Goal: Information Seeking & Learning: Understand process/instructions

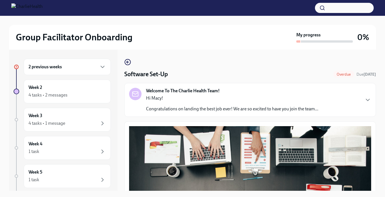
click at [94, 68] on div "2 previous weeks" at bounding box center [67, 67] width 77 height 7
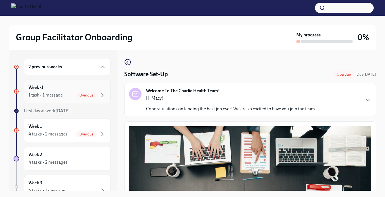
click at [71, 93] on div "1 task • 1 message Overdue" at bounding box center [67, 95] width 77 height 7
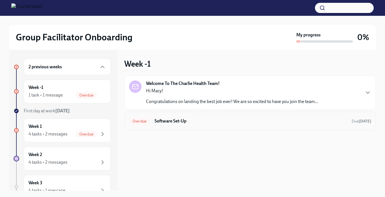
click at [198, 119] on h6 "Software Set-Up" at bounding box center [250, 121] width 193 height 6
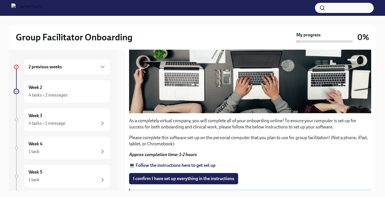
scroll to position [176, 0]
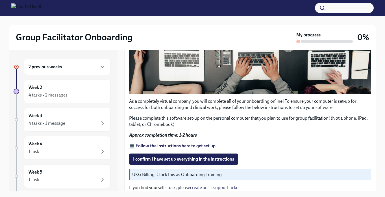
click at [241, 76] on button "Zoom image" at bounding box center [250, 22] width 242 height 143
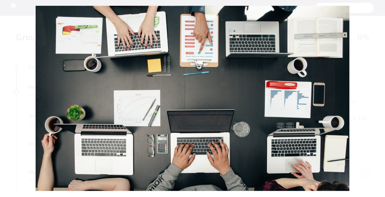
click at [373, 97] on button "Unzoom image" at bounding box center [192, 98] width 385 height 197
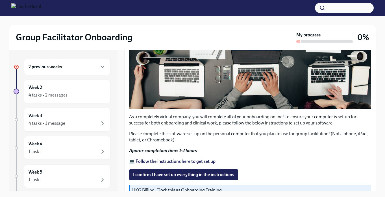
scroll to position [157, 0]
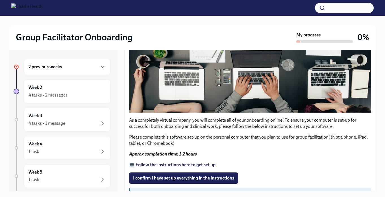
click at [169, 163] on strong "💻 Follow the instructions here to get set up" at bounding box center [172, 164] width 86 height 5
click at [67, 122] on div "4 tasks • 1 message" at bounding box center [67, 123] width 77 height 7
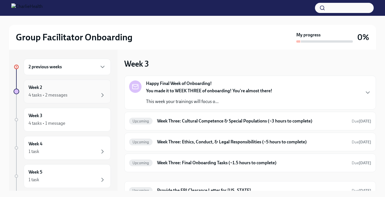
click at [79, 100] on div "Week 2 4 tasks • 2 messages" at bounding box center [67, 92] width 87 height 24
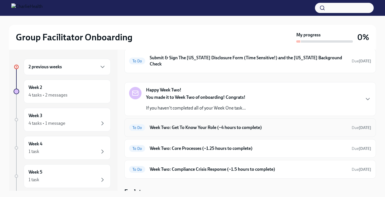
scroll to position [73, 0]
click at [173, 160] on div "To Do Week Two: Compliance Crisis Response (~1.5 hours to complete) Due [DATE]" at bounding box center [250, 169] width 252 height 19
click at [177, 167] on h6 "Week Two: Compliance Crisis Response (~1.5 hours to complete)" at bounding box center [248, 170] width 197 height 6
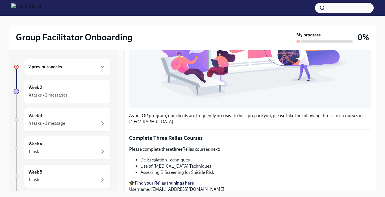
scroll to position [202, 0]
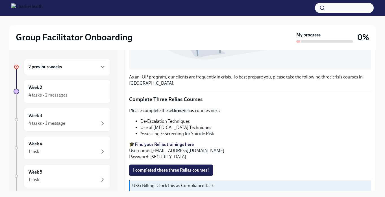
click at [183, 145] on strong "Find your Relias trainings here" at bounding box center [164, 144] width 59 height 5
